Goal: Navigation & Orientation: Find specific page/section

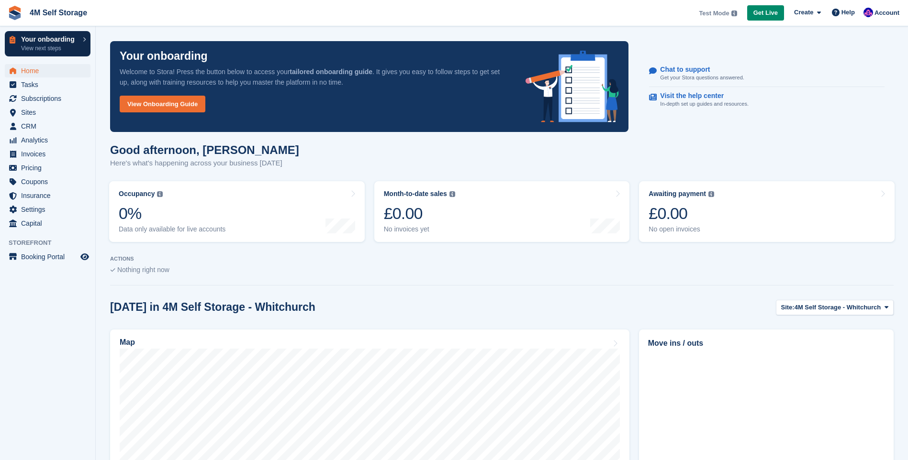
click at [67, 45] on p "View next steps" at bounding box center [49, 48] width 57 height 9
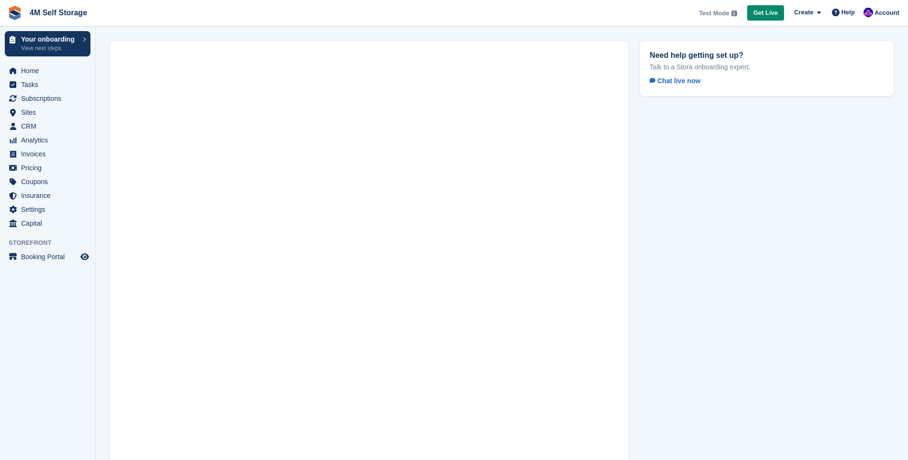
scroll to position [56, 0]
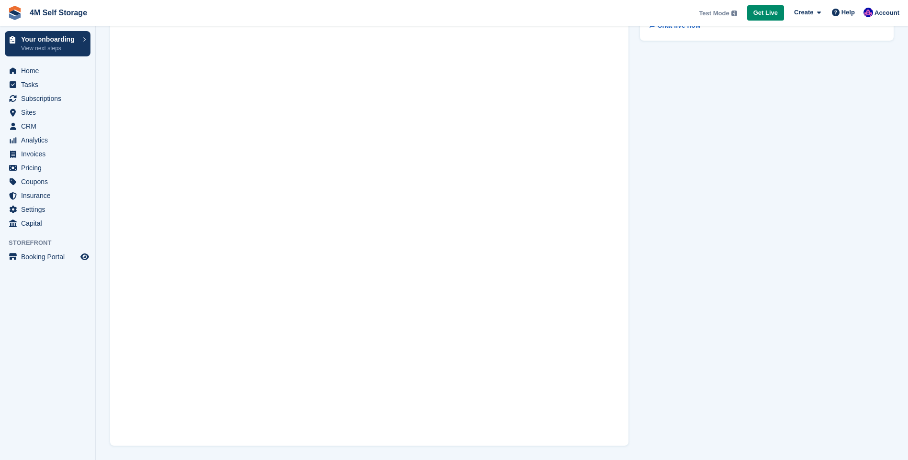
click at [44, 60] on div "Home Tasks Subscriptions Subscriptions Subscriptions Price increases NEW Price …" at bounding box center [47, 145] width 95 height 170
click at [39, 69] on span "Home" at bounding box center [49, 70] width 57 height 13
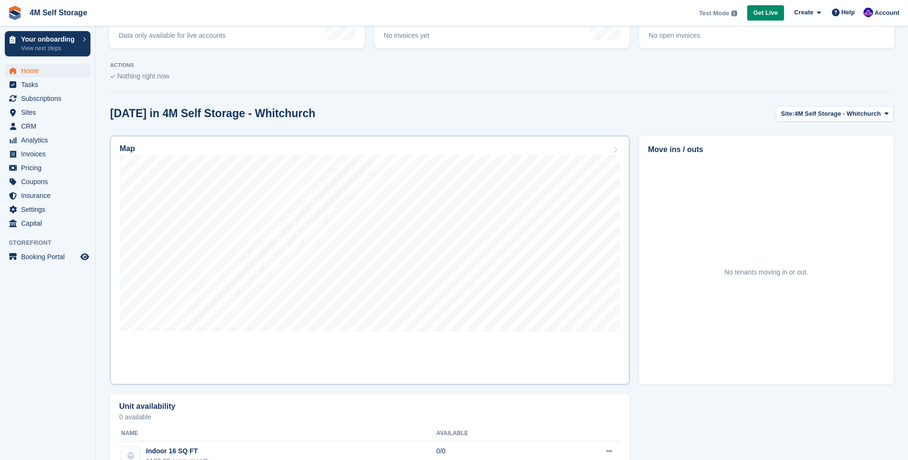
scroll to position [179, 0]
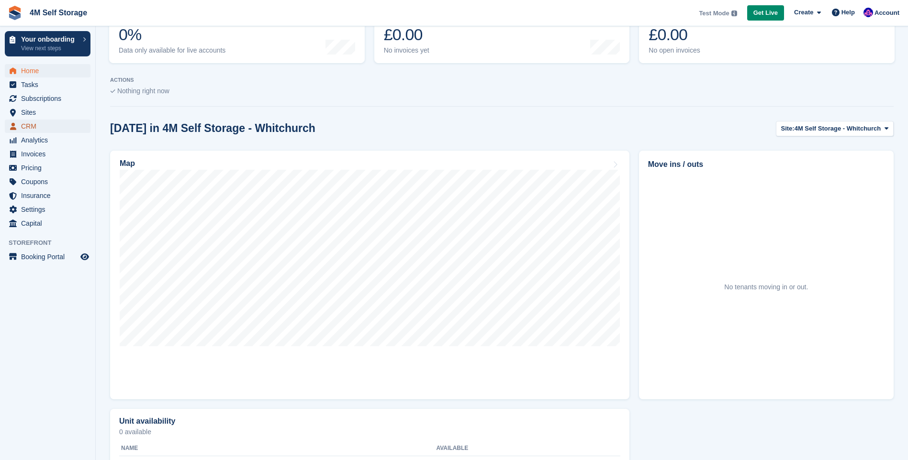
click at [39, 125] on span "CRM" at bounding box center [49, 126] width 57 height 13
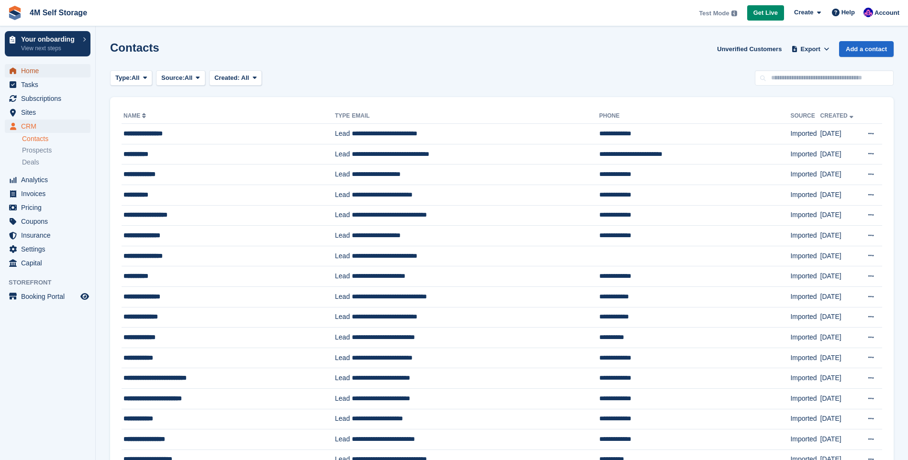
click at [39, 75] on span "Home" at bounding box center [49, 70] width 57 height 13
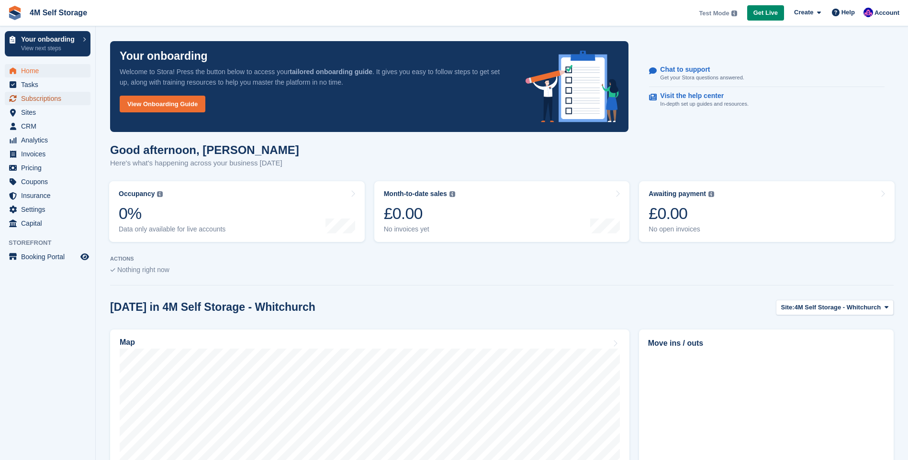
click at [34, 92] on span "Subscriptions" at bounding box center [49, 98] width 57 height 13
click at [34, 85] on span "Tasks" at bounding box center [49, 84] width 57 height 13
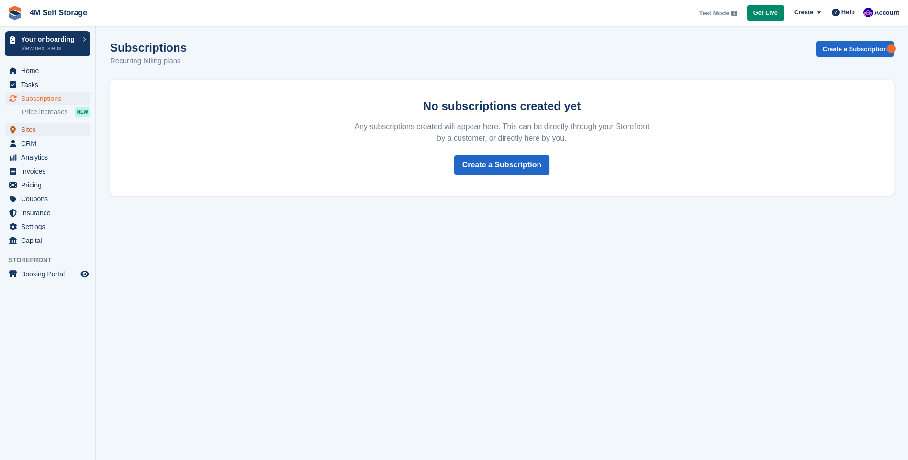
click at [30, 130] on span "Sites" at bounding box center [49, 129] width 57 height 13
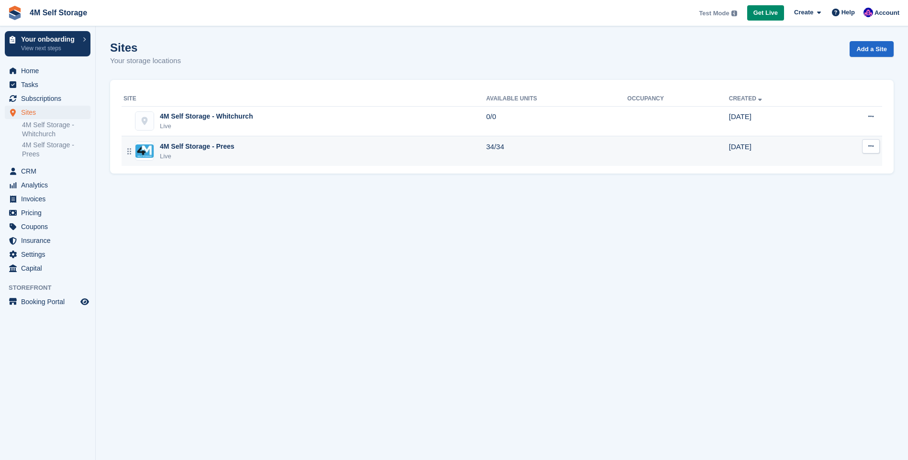
click at [870, 147] on icon at bounding box center [870, 146] width 5 height 6
click at [814, 186] on p "View on Store" at bounding box center [833, 185] width 83 height 12
click at [869, 149] on icon at bounding box center [870, 146] width 5 height 6
click at [819, 214] on p "Units" at bounding box center [833, 210] width 83 height 12
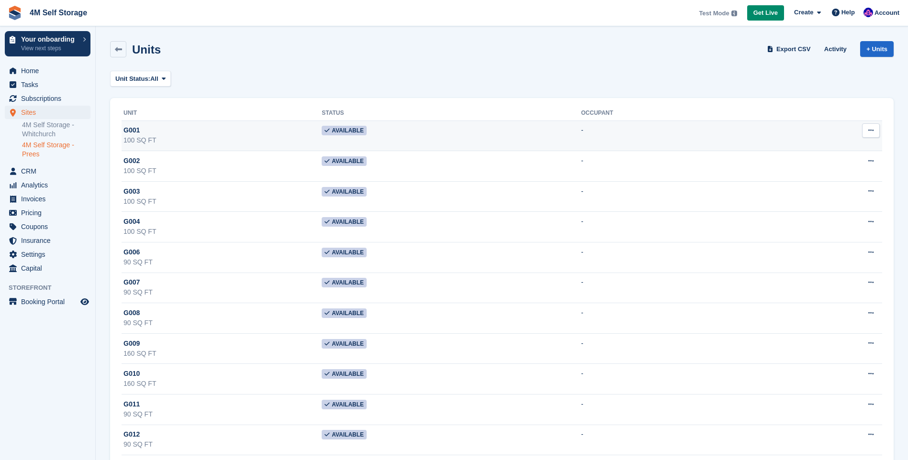
click at [869, 130] on icon at bounding box center [870, 130] width 5 height 6
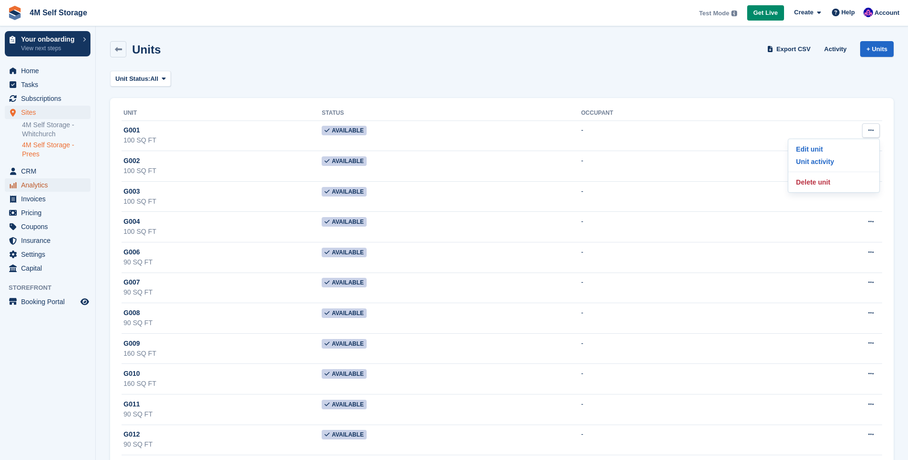
click at [40, 187] on span "Analytics" at bounding box center [49, 184] width 57 height 13
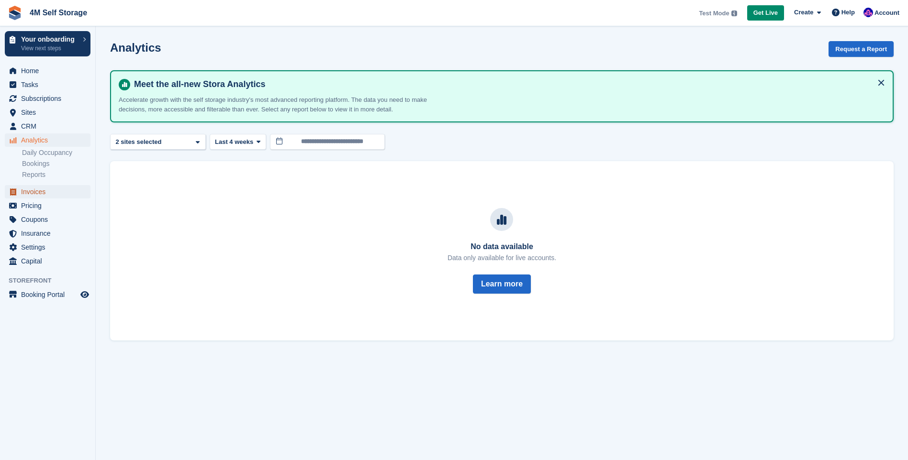
click at [40, 198] on span "Invoices" at bounding box center [49, 191] width 57 height 13
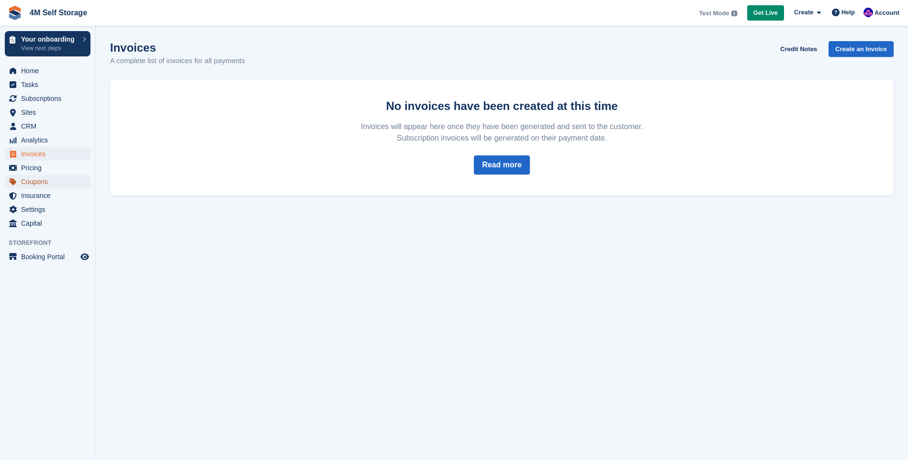
click at [46, 186] on span "Coupons" at bounding box center [49, 181] width 57 height 13
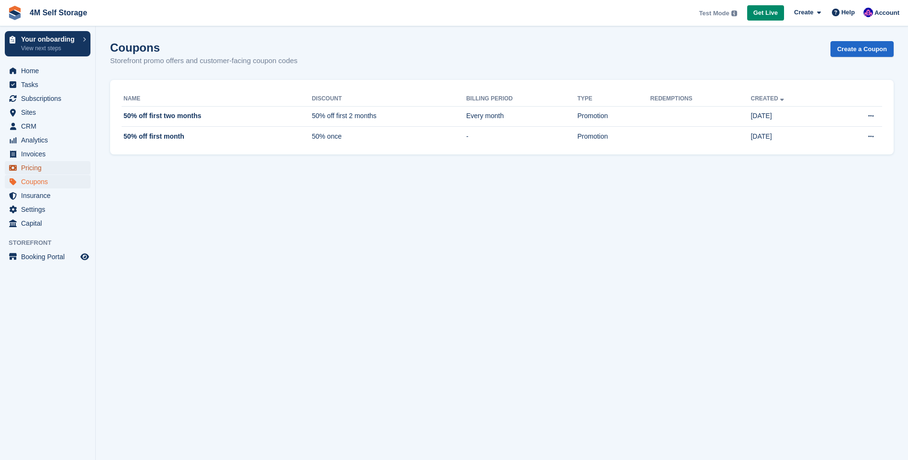
click at [47, 167] on span "Pricing" at bounding box center [49, 167] width 57 height 13
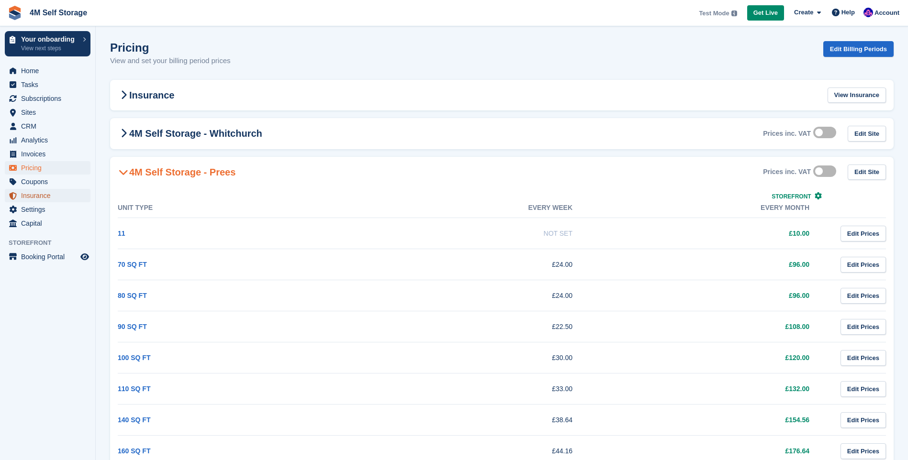
click at [38, 196] on span "Insurance" at bounding box center [49, 195] width 57 height 13
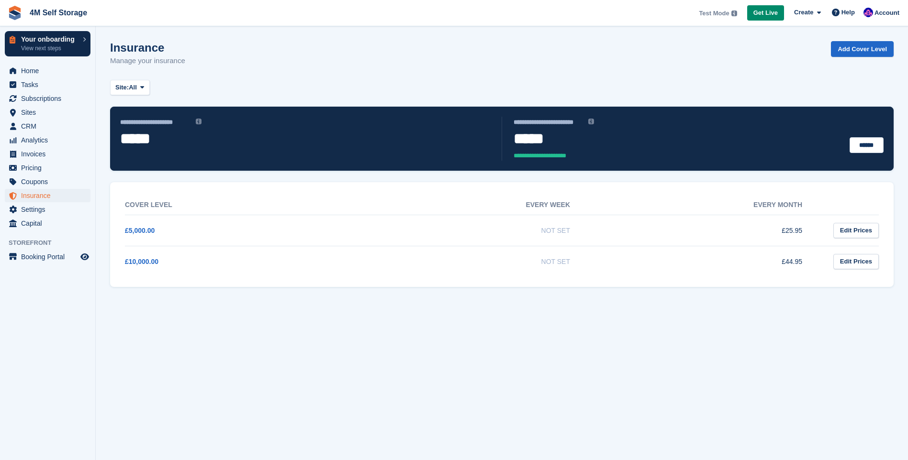
click at [86, 35] on link "Your onboarding View next steps" at bounding box center [48, 43] width 86 height 25
